Goal: Information Seeking & Learning: Learn about a topic

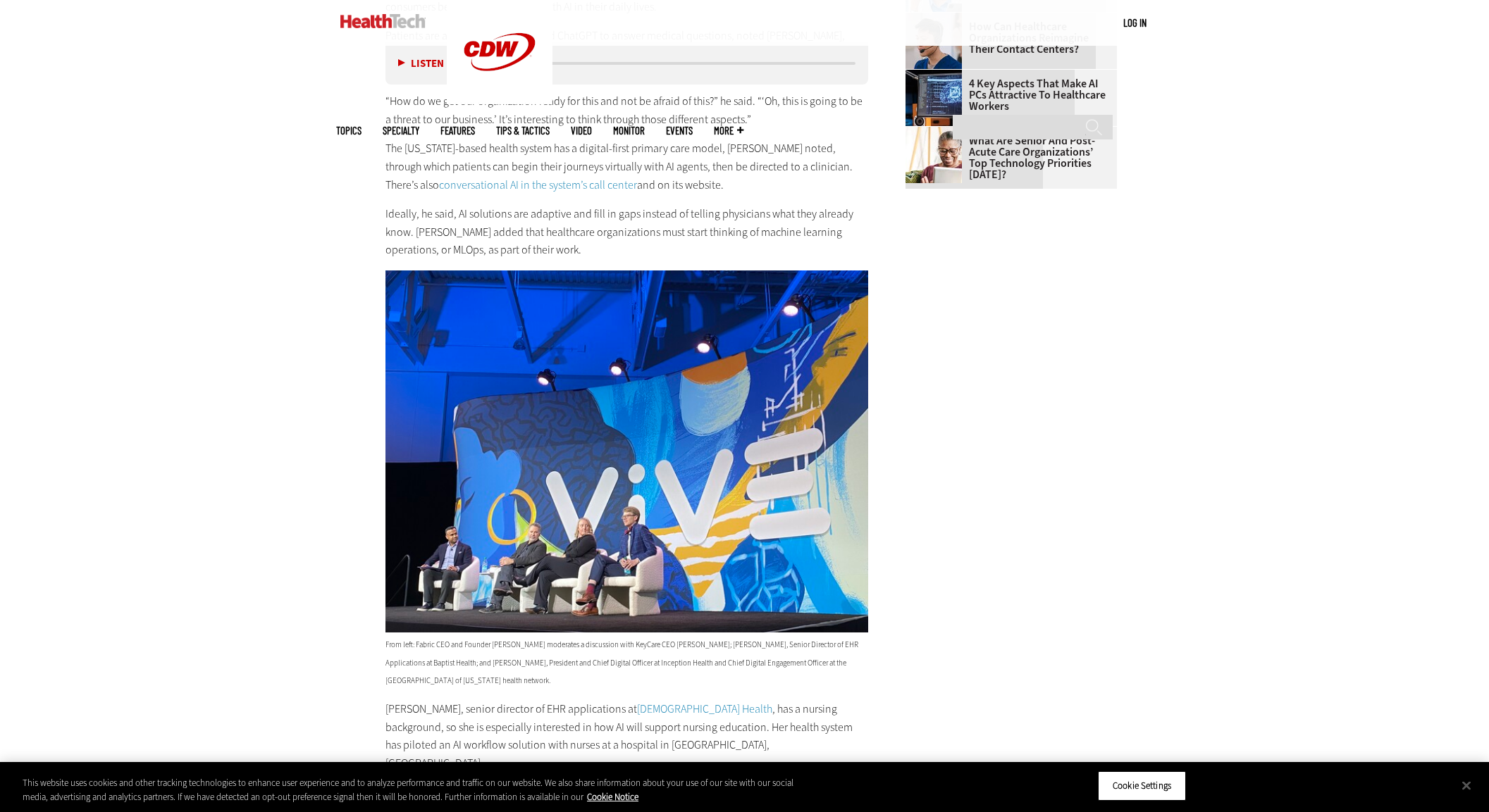
scroll to position [2498, 0]
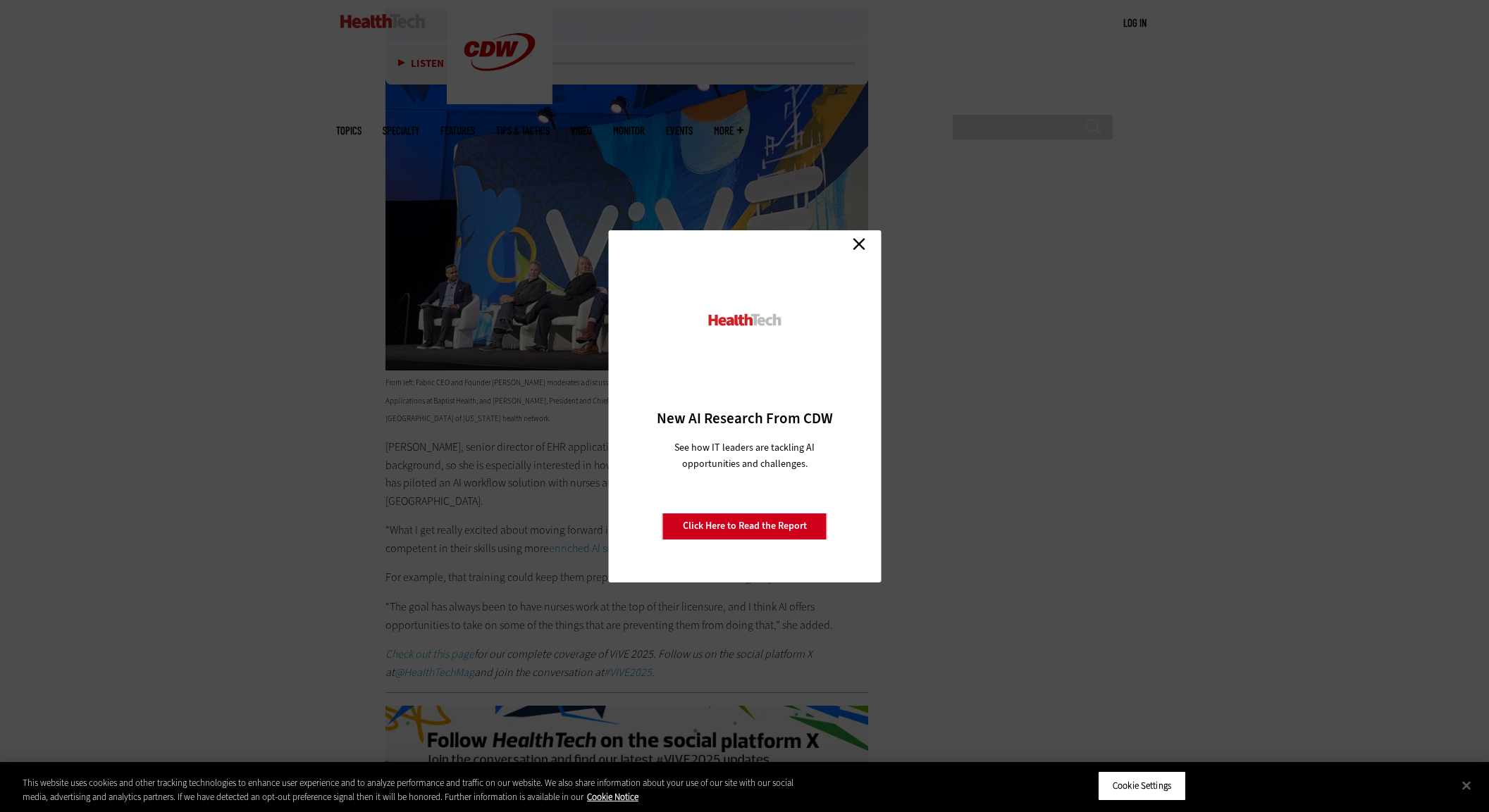
click at [861, 242] on link "Close" at bounding box center [859, 245] width 21 height 21
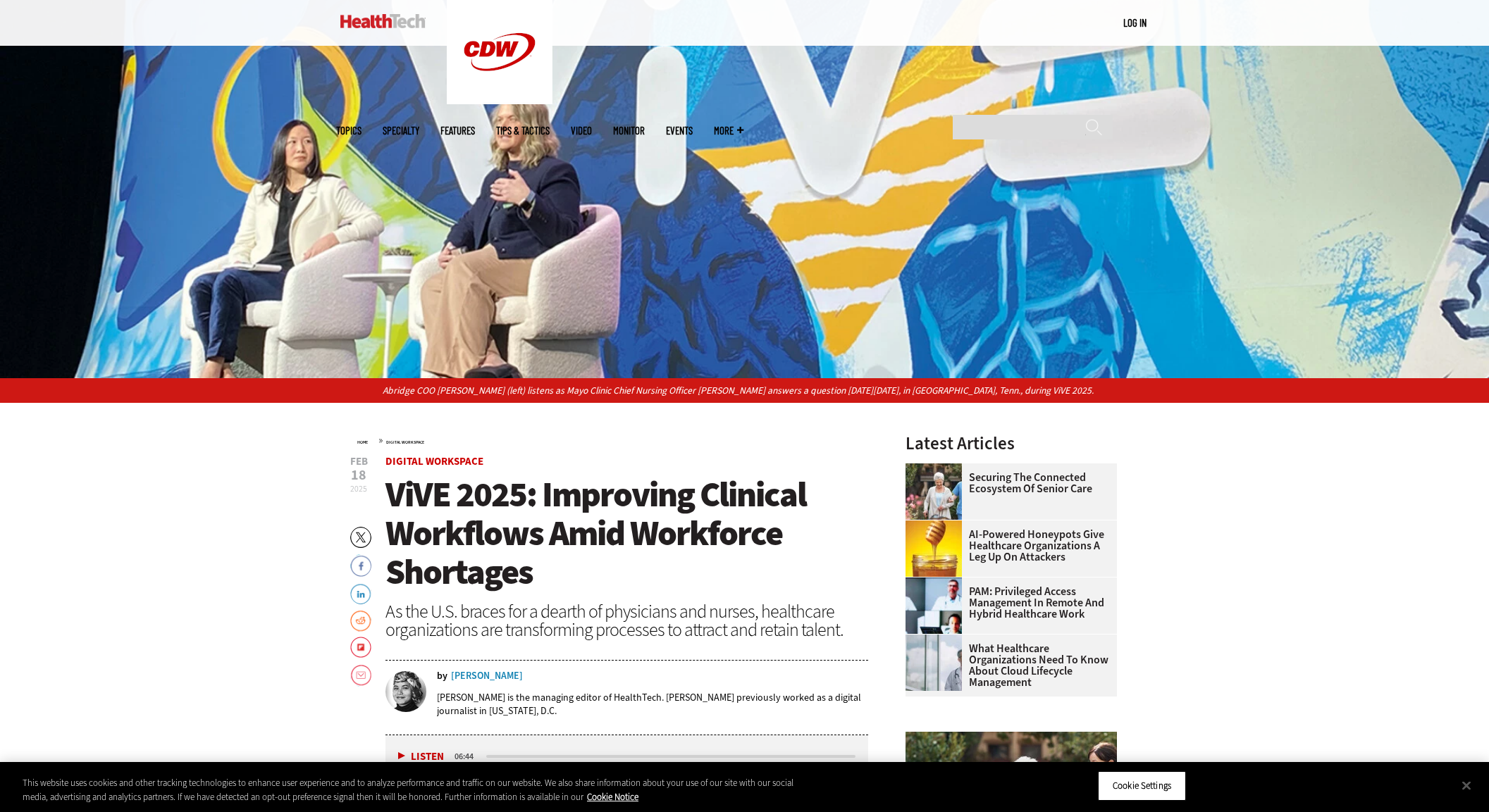
scroll to position [0, 0]
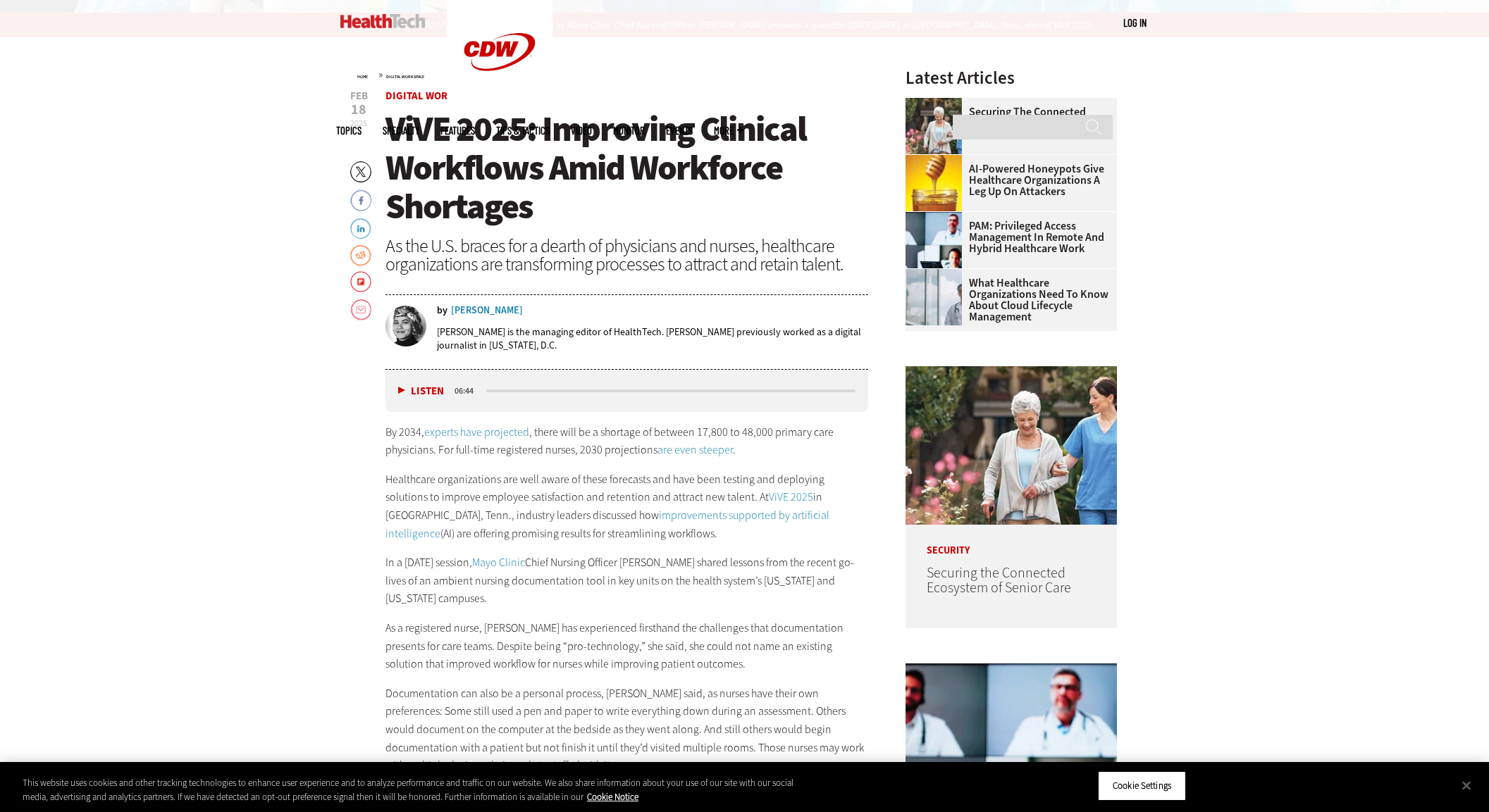
scroll to position [765, 0]
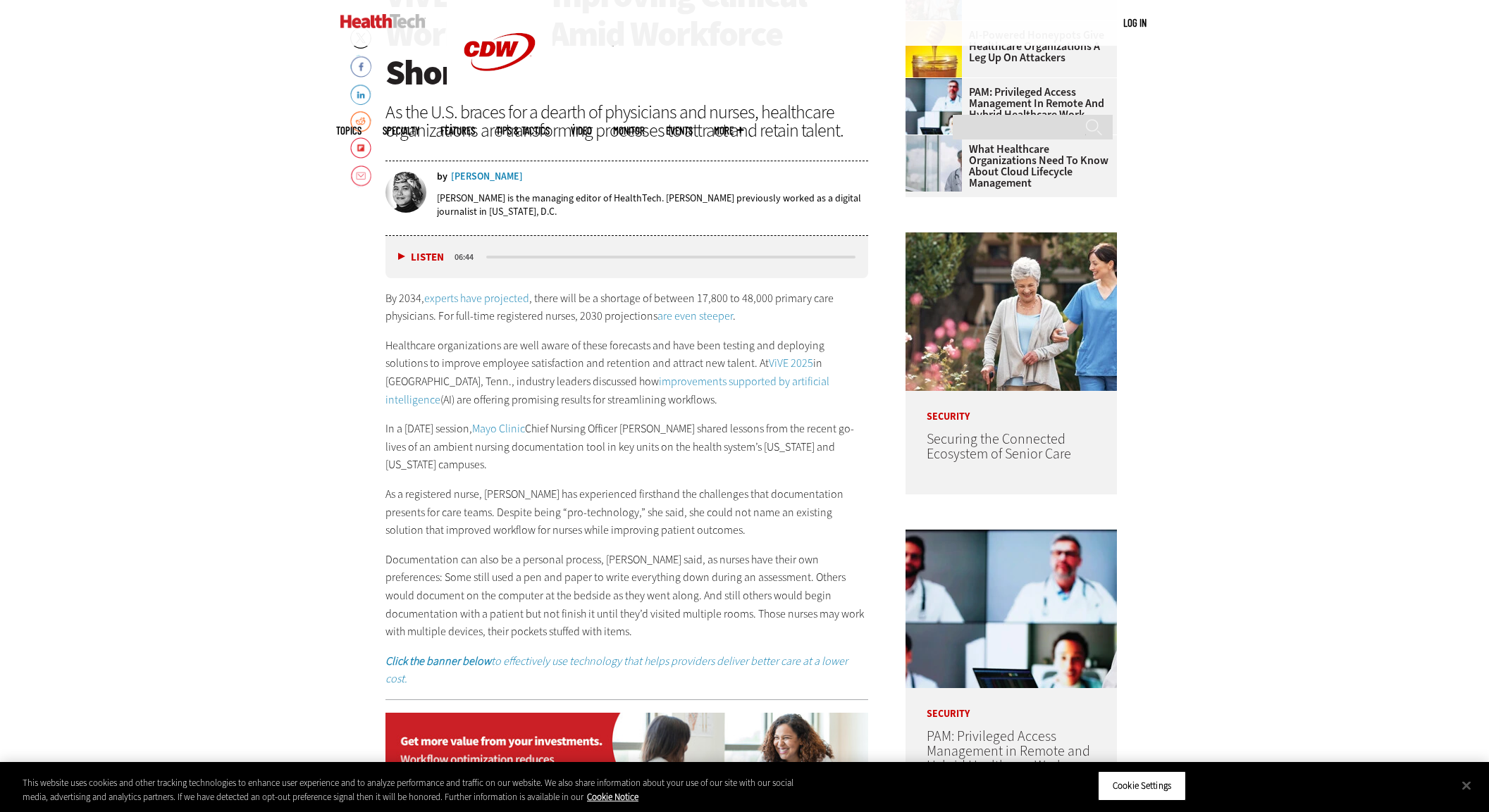
click at [646, 356] on p "Healthcare organizations are well aware of these forecasts and have been testin…" at bounding box center [628, 372] width 483 height 72
drag, startPoint x: 479, startPoint y: 429, endPoint x: 710, endPoint y: 432, distance: 231.0
click at [715, 431] on p "In a Monday session, Mayo Clinic Chief Nursing Officer Ryannon Frederick shared…" at bounding box center [628, 447] width 483 height 54
copy p "Mayo Clinic Chief Nursing Officer Ryannon Frederick"
